Goal: Information Seeking & Learning: Learn about a topic

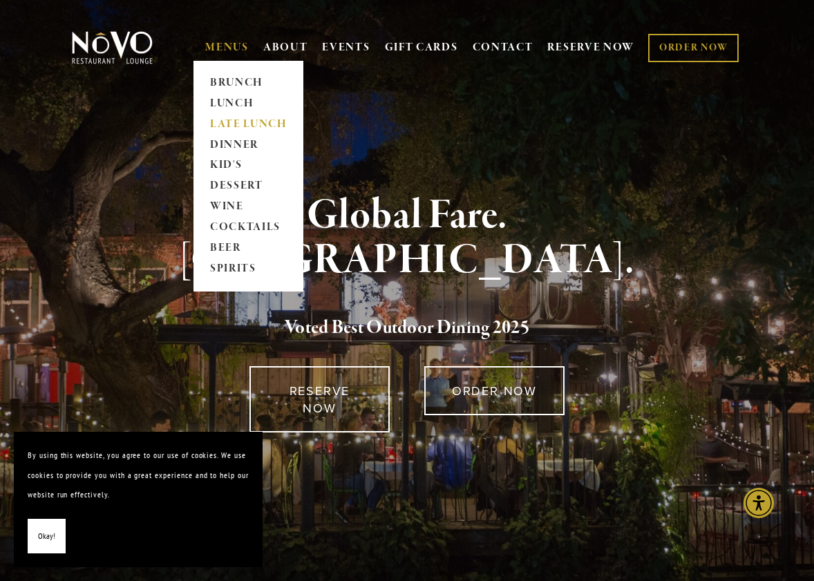
click at [229, 122] on link "LATE LUNCH" at bounding box center [248, 124] width 86 height 21
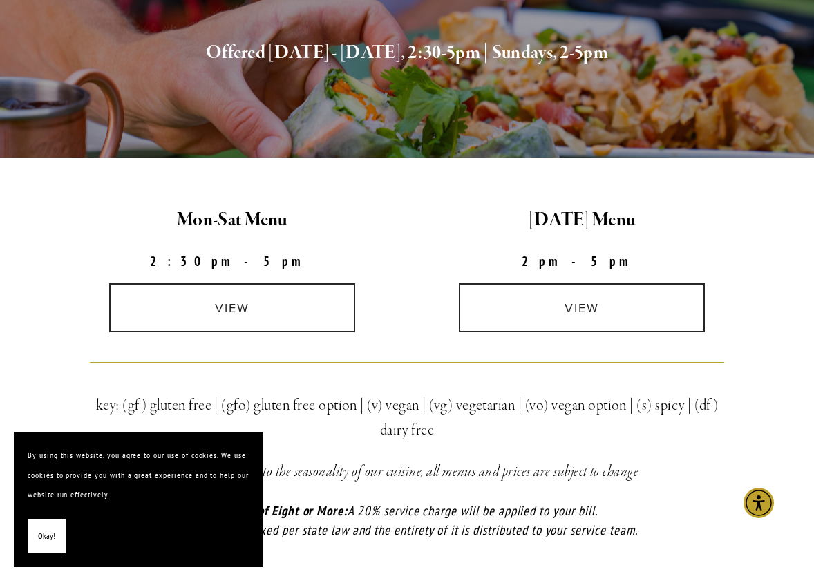
scroll to position [270, 0]
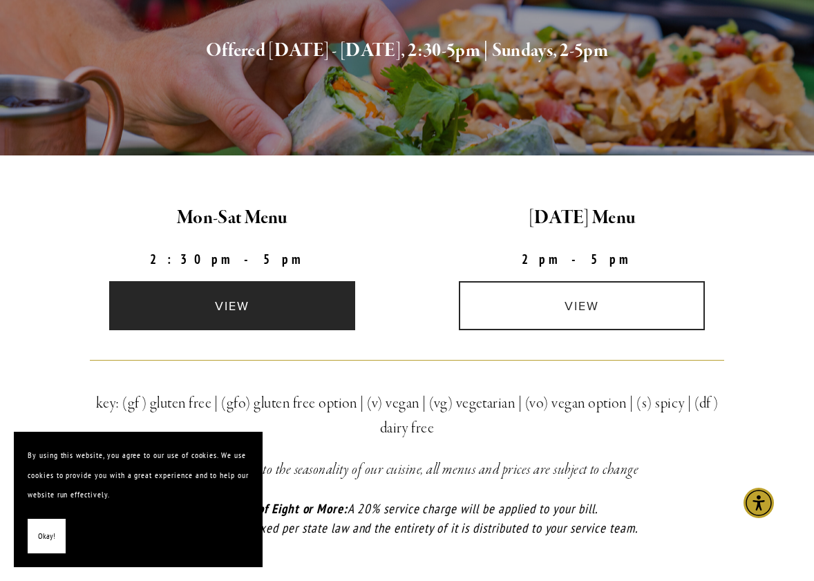
click at [220, 317] on link "view" at bounding box center [231, 305] width 245 height 49
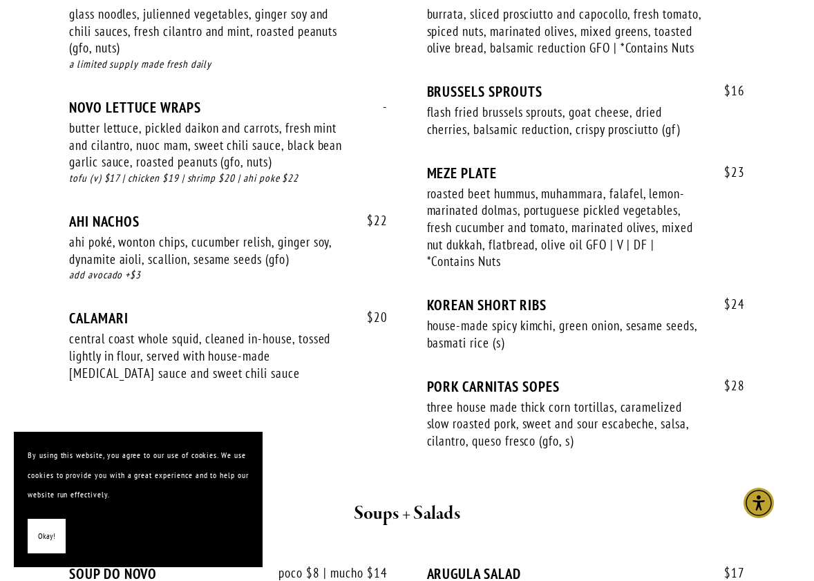
scroll to position [897, 0]
click at [41, 531] on span "Okay!" at bounding box center [46, 537] width 17 height 20
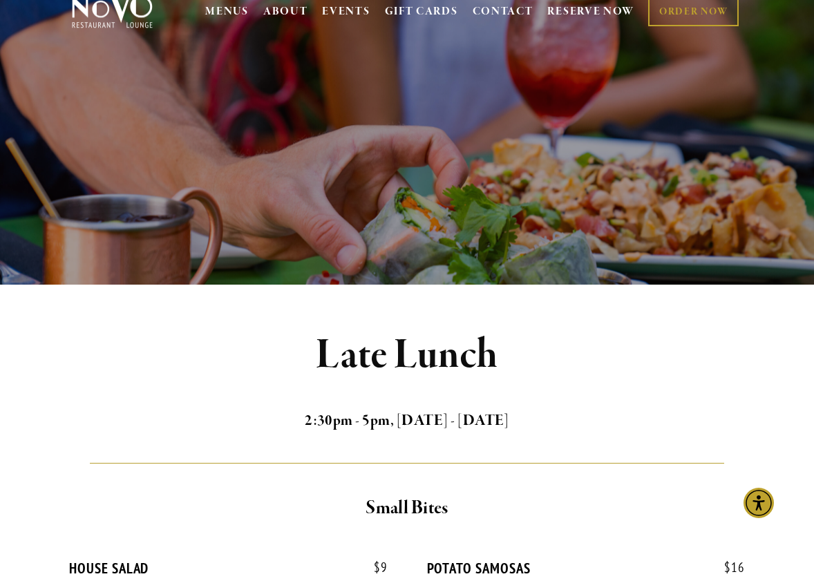
scroll to position [0, 0]
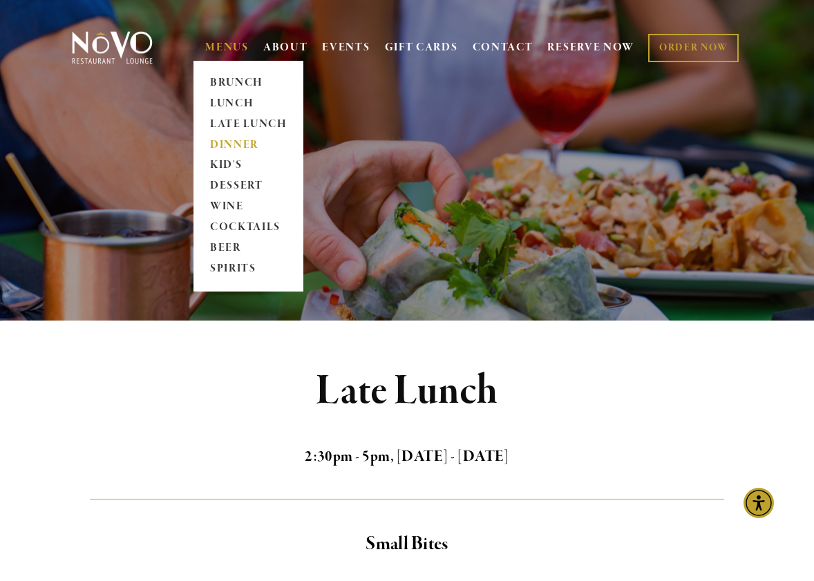
click at [220, 140] on link "DINNER" at bounding box center [248, 145] width 86 height 21
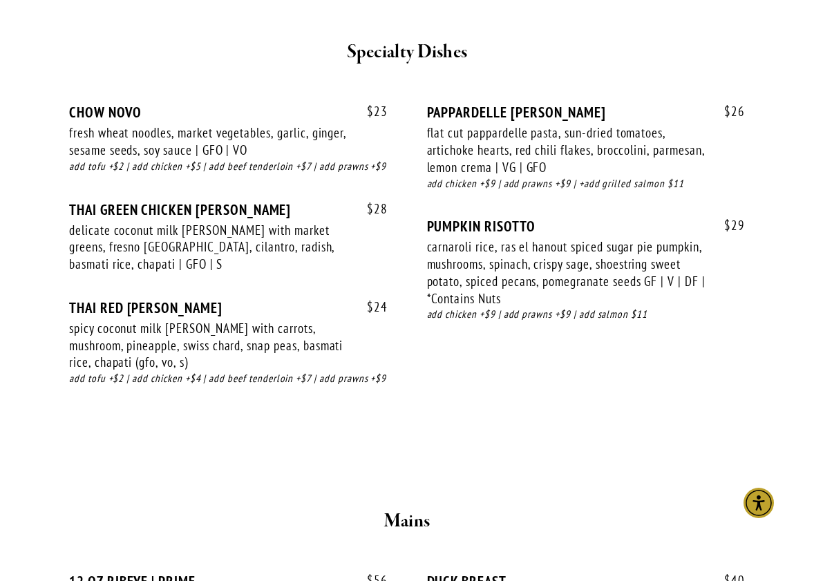
scroll to position [2143, 0]
